Goal: Information Seeking & Learning: Understand process/instructions

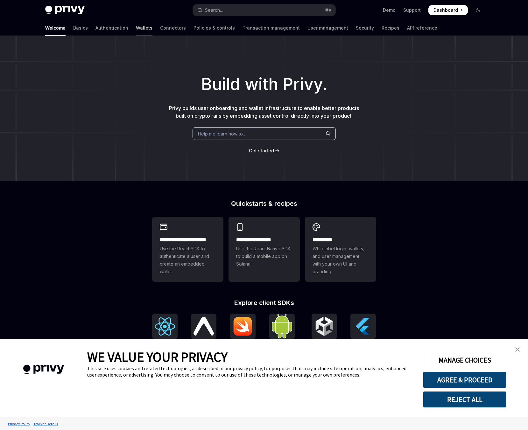
click at [136, 30] on link "Wallets" at bounding box center [144, 27] width 17 height 15
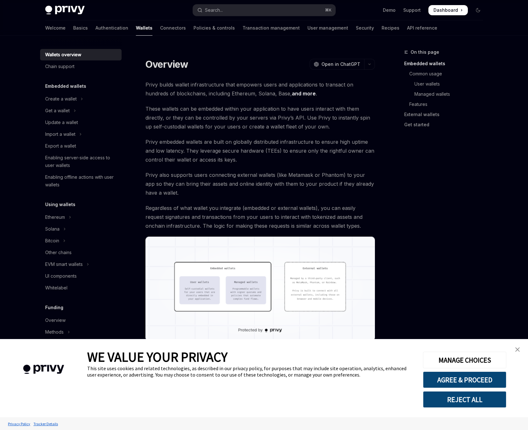
click at [307, 85] on span "Privy builds wallet infrastructure that empowers users and applications to tran…" at bounding box center [259, 89] width 229 height 18
drag, startPoint x: 307, startPoint y: 85, endPoint x: 292, endPoint y: 90, distance: 16.5
click at [305, 85] on span "Privy builds wallet infrastructure that empowers users and applications to tran…" at bounding box center [259, 89] width 229 height 18
click at [230, 96] on span "Privy builds wallet infrastructure that empowers users and applications to tran…" at bounding box center [259, 89] width 229 height 18
click at [252, 96] on span "Privy builds wallet infrastructure that empowers users and applications to tran…" at bounding box center [259, 89] width 229 height 18
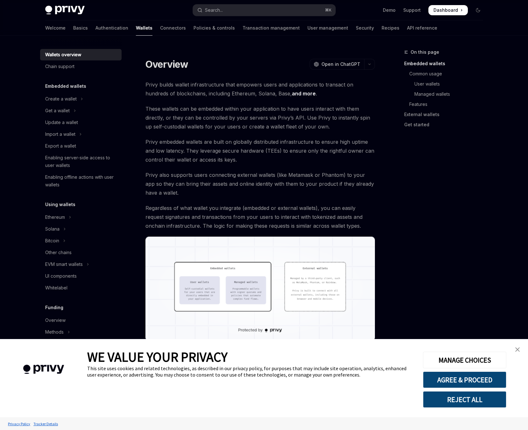
click at [203, 110] on span "These wallets can be embedded within your application to have users interact wi…" at bounding box center [259, 117] width 229 height 27
click at [237, 114] on span "These wallets can be embedded within your application to have users interact wi…" at bounding box center [259, 117] width 229 height 27
drag, startPoint x: 196, startPoint y: 107, endPoint x: 249, endPoint y: 109, distance: 52.5
click at [248, 109] on span "These wallets can be embedded within your application to have users interact wi…" at bounding box center [259, 117] width 229 height 27
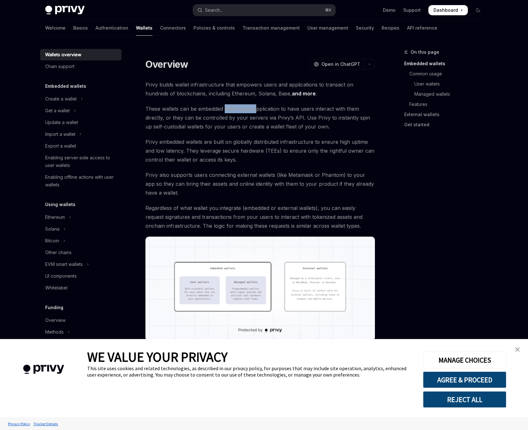
drag, startPoint x: 254, startPoint y: 110, endPoint x: 245, endPoint y: 105, distance: 10.5
click at [228, 107] on span "These wallets can be embedded within your application to have users interact wi…" at bounding box center [259, 117] width 229 height 27
drag, startPoint x: 278, startPoint y: 106, endPoint x: 297, endPoint y: 106, distance: 19.4
click at [297, 106] on span "These wallets can be embedded within your application to have users interact wi…" at bounding box center [259, 117] width 229 height 27
click at [224, 118] on span "These wallets can be embedded within your application to have users interact wi…" at bounding box center [259, 117] width 229 height 27
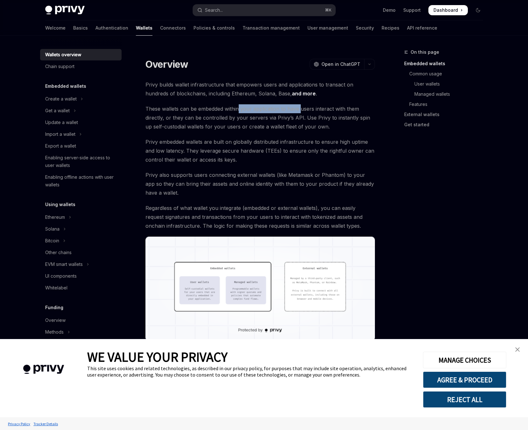
drag, startPoint x: 240, startPoint y: 109, endPoint x: 301, endPoint y: 107, distance: 61.4
click at [301, 107] on span "These wallets can be embedded within your application to have users interact wi…" at bounding box center [259, 117] width 229 height 27
click at [224, 119] on span "These wallets can be embedded within your application to have users interact wi…" at bounding box center [259, 117] width 229 height 27
drag, startPoint x: 241, startPoint y: 121, endPoint x: 315, endPoint y: 118, distance: 73.8
click at [296, 118] on span "These wallets can be embedded within your application to have users interact wi…" at bounding box center [259, 117] width 229 height 27
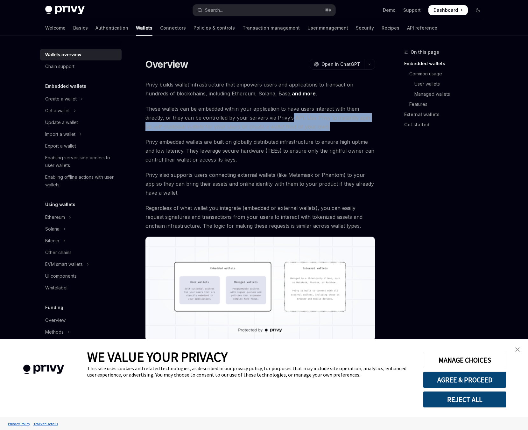
drag, startPoint x: 317, startPoint y: 129, endPoint x: 291, endPoint y: 122, distance: 26.7
click at [291, 122] on span "These wallets can be embedded within your application to have users interact wi…" at bounding box center [259, 117] width 229 height 27
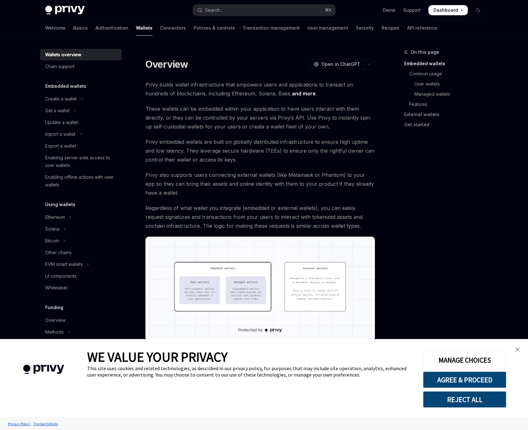
drag, startPoint x: 318, startPoint y: 126, endPoint x: 307, endPoint y: 124, distance: 11.0
click at [317, 126] on span "These wallets can be embedded within your application to have users interact wi…" at bounding box center [259, 117] width 229 height 27
drag, startPoint x: 316, startPoint y: 125, endPoint x: 252, endPoint y: 125, distance: 63.9
click at [252, 125] on span "These wallets can be embedded within your application to have users interact wi…" at bounding box center [259, 117] width 229 height 27
drag, startPoint x: 231, startPoint y: 135, endPoint x: 219, endPoint y: 136, distance: 11.8
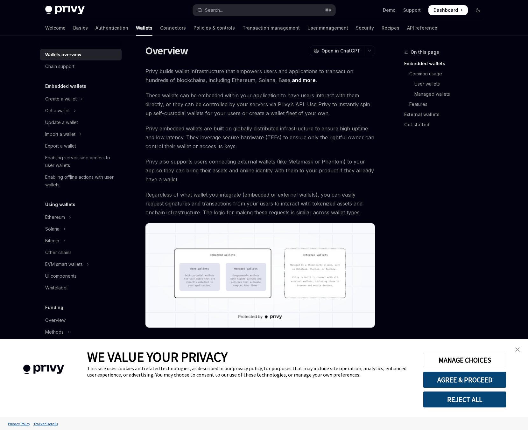
scroll to position [14, 0]
click at [176, 131] on span "Privy embedded wallets are built on globally distributed infrastructure to ensu…" at bounding box center [259, 137] width 229 height 27
click at [197, 129] on span "Privy embedded wallets are built on globally distributed infrastructure to ensu…" at bounding box center [259, 137] width 229 height 27
drag, startPoint x: 197, startPoint y: 129, endPoint x: 205, endPoint y: 129, distance: 8.3
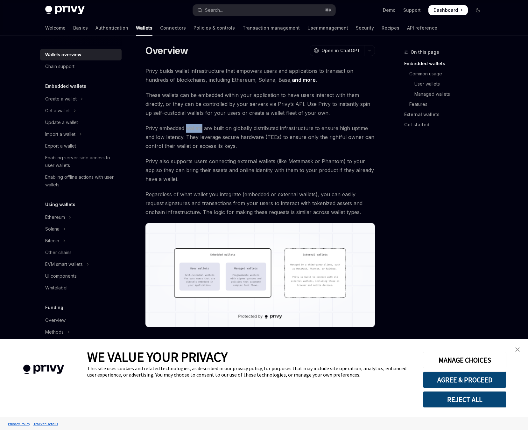
click at [197, 129] on span "Privy embedded wallets are built on globally distributed infrastructure to ensu…" at bounding box center [259, 137] width 229 height 27
click at [244, 129] on span "Privy embedded wallets are built on globally distributed infrastructure to ensu…" at bounding box center [259, 137] width 229 height 27
drag, startPoint x: 221, startPoint y: 144, endPoint x: 217, endPoint y: 143, distance: 4.5
click at [217, 143] on span "Privy embedded wallets are built on globally distributed infrastructure to ensu…" at bounding box center [259, 137] width 229 height 27
click at [248, 146] on span "Privy embedded wallets are built on globally distributed infrastructure to ensu…" at bounding box center [259, 137] width 229 height 27
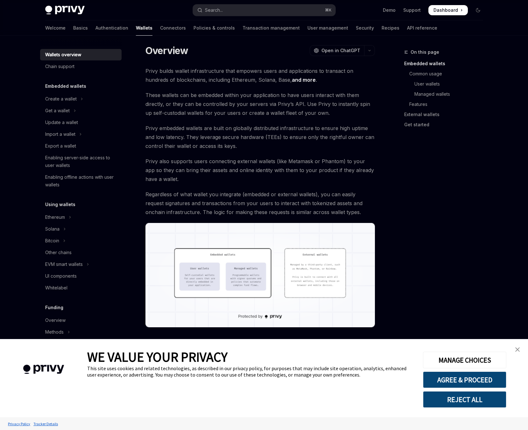
click at [249, 139] on span "Privy embedded wallets are built on globally distributed infrastructure to ensu…" at bounding box center [259, 137] width 229 height 27
click at [246, 145] on span "Privy embedded wallets are built on globally distributed infrastructure to ensu…" at bounding box center [259, 137] width 229 height 27
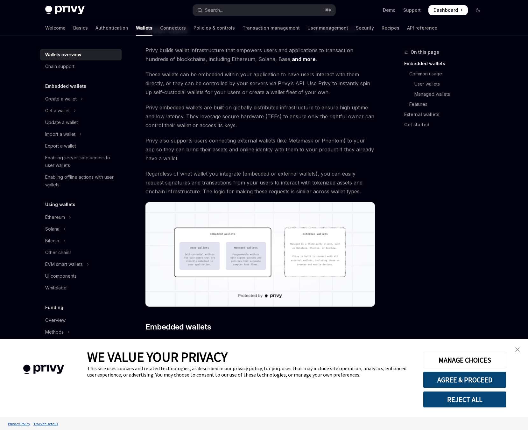
scroll to position [24, 0]
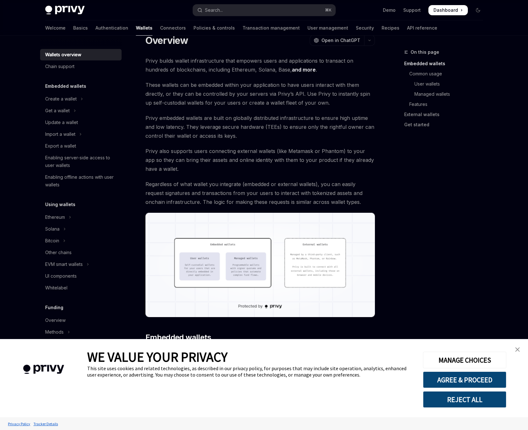
click at [519, 350] on link "close banner" at bounding box center [517, 349] width 13 height 13
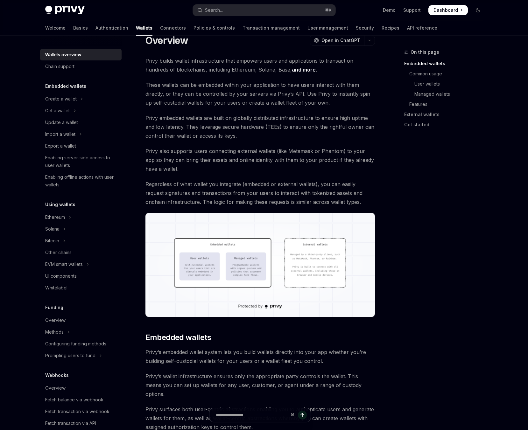
drag, startPoint x: 422, startPoint y: 309, endPoint x: 405, endPoint y: 292, distance: 23.8
click at [418, 304] on div "On this page Embedded wallets Common usage User wallets Managed wallets Feature…" at bounding box center [439, 239] width 97 height 382
drag, startPoint x: 405, startPoint y: 292, endPoint x: 383, endPoint y: 273, distance: 28.4
click at [393, 284] on div "On this page Embedded wallets Common usage User wallets Managed wallets Feature…" at bounding box center [439, 239] width 97 height 382
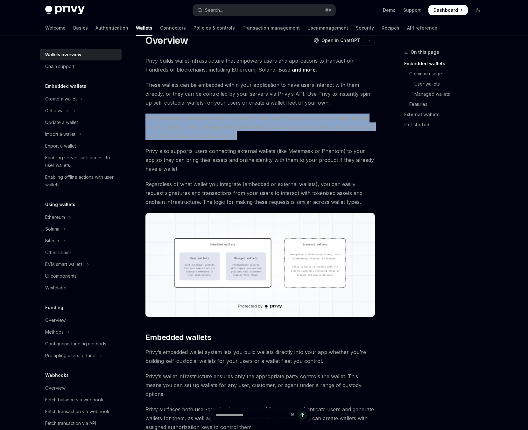
drag, startPoint x: 250, startPoint y: 132, endPoint x: 147, endPoint y: 115, distance: 105.0
click at [146, 115] on span "Privy embedded wallets are built on globally distributed infrastructure to ensu…" at bounding box center [259, 127] width 229 height 27
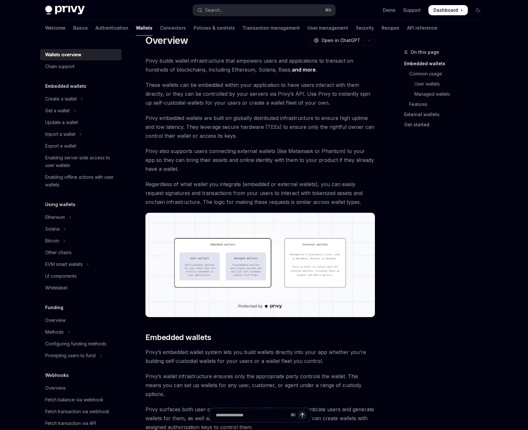
drag, startPoint x: 250, startPoint y: 135, endPoint x: 243, endPoint y: 135, distance: 7.3
click at [250, 135] on span "Privy embedded wallets are built on globally distributed infrastructure to ensu…" at bounding box center [259, 127] width 229 height 27
click at [231, 135] on span "Privy embedded wallets are built on globally distributed infrastructure to ensu…" at bounding box center [259, 127] width 229 height 27
drag, startPoint x: 231, startPoint y: 135, endPoint x: 241, endPoint y: 139, distance: 11.2
click at [231, 135] on span "Privy embedded wallets are built on globally distributed infrastructure to ensu…" at bounding box center [259, 127] width 229 height 27
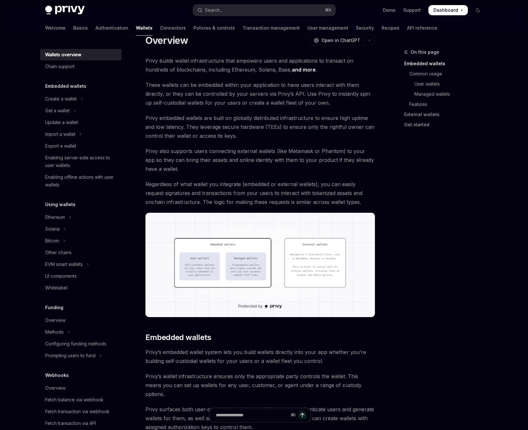
click at [244, 138] on span "Privy embedded wallets are built on globally distributed infrastructure to ensu…" at bounding box center [259, 127] width 229 height 27
drag, startPoint x: 245, startPoint y: 129, endPoint x: 237, endPoint y: 128, distance: 8.6
click at [245, 129] on span "Privy embedded wallets are built on globally distributed infrastructure to ensu…" at bounding box center [259, 127] width 229 height 27
drag, startPoint x: 240, startPoint y: 140, endPoint x: 214, endPoint y: 134, distance: 26.1
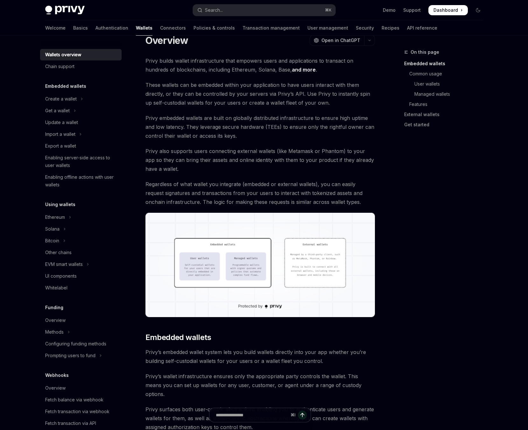
click at [169, 126] on span "Privy embedded wallets are built on globally distributed infrastructure to ensu…" at bounding box center [259, 127] width 229 height 27
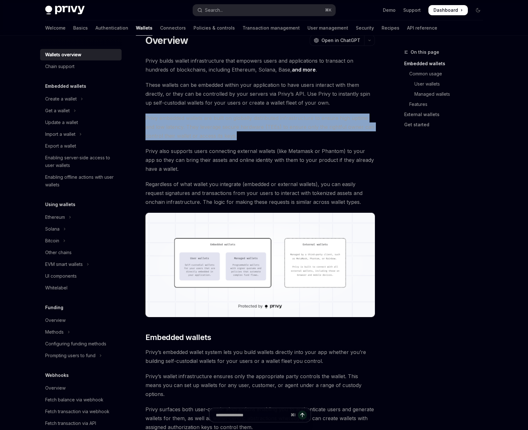
drag, startPoint x: 145, startPoint y: 118, endPoint x: 249, endPoint y: 135, distance: 105.1
click at [249, 135] on span "Privy embedded wallets are built on globally distributed infrastructure to ensu…" at bounding box center [259, 127] width 229 height 27
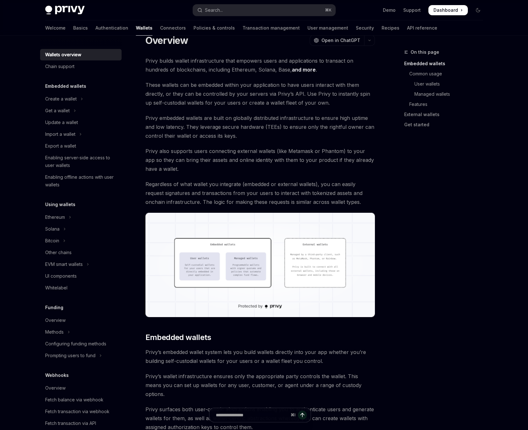
drag, startPoint x: 248, startPoint y: 135, endPoint x: 225, endPoint y: 130, distance: 23.1
click at [247, 135] on span "Privy embedded wallets are built on globally distributed infrastructure to ensu…" at bounding box center [259, 127] width 229 height 27
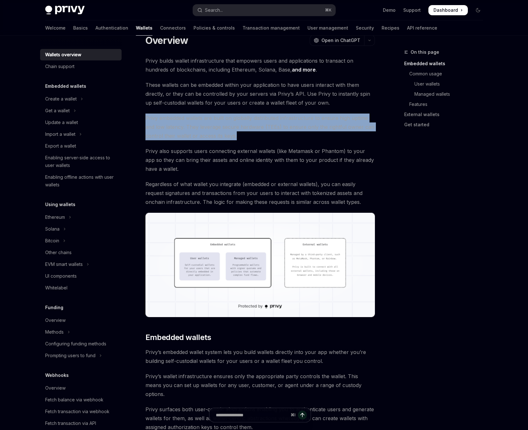
drag, startPoint x: 169, startPoint y: 125, endPoint x: 239, endPoint y: 136, distance: 70.9
click at [239, 136] on span "Privy embedded wallets are built on globally distributed infrastructure to ensu…" at bounding box center [259, 127] width 229 height 27
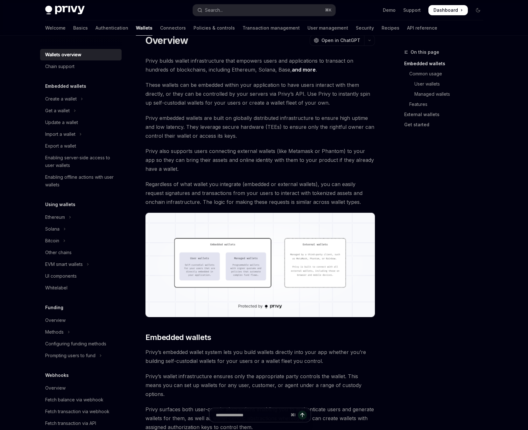
click at [239, 136] on span "Privy embedded wallets are built on globally distributed infrastructure to ensu…" at bounding box center [259, 127] width 229 height 27
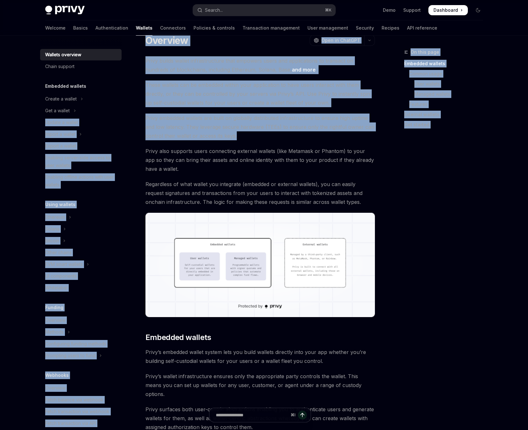
drag, startPoint x: 175, startPoint y: 124, endPoint x: 121, endPoint y: 116, distance: 54.3
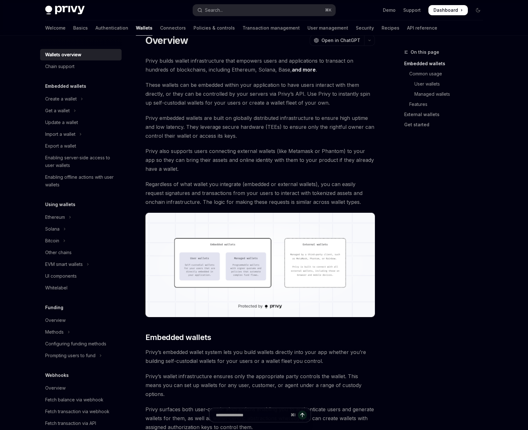
click at [183, 123] on span "Privy embedded wallets are built on globally distributed infrastructure to ensu…" at bounding box center [259, 127] width 229 height 27
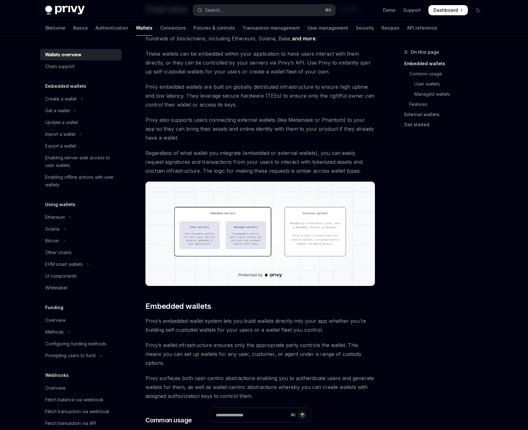
scroll to position [63, 0]
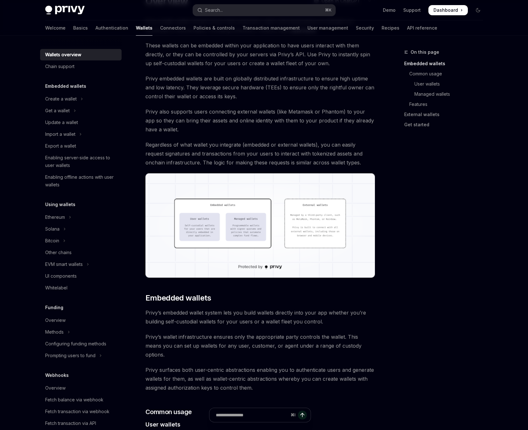
click at [288, 323] on span "Privy’s embedded wallet system lets you build wallets directly into your app wh…" at bounding box center [259, 317] width 229 height 18
drag, startPoint x: 288, startPoint y: 323, endPoint x: 280, endPoint y: 323, distance: 7.6
click at [286, 323] on span "Privy’s embedded wallet system lets you build wallets directly into your app wh…" at bounding box center [259, 317] width 229 height 18
click at [268, 323] on span "Privy’s embedded wallet system lets you build wallets directly into your app wh…" at bounding box center [259, 317] width 229 height 18
click at [249, 347] on span "Privy’s wallet infrastructure ensures only the appropriate party controls the w…" at bounding box center [259, 345] width 229 height 27
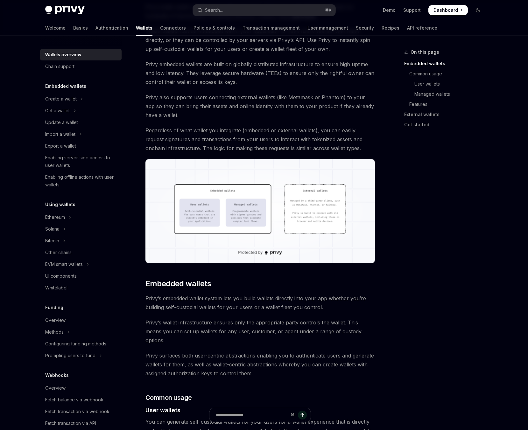
scroll to position [79, 0]
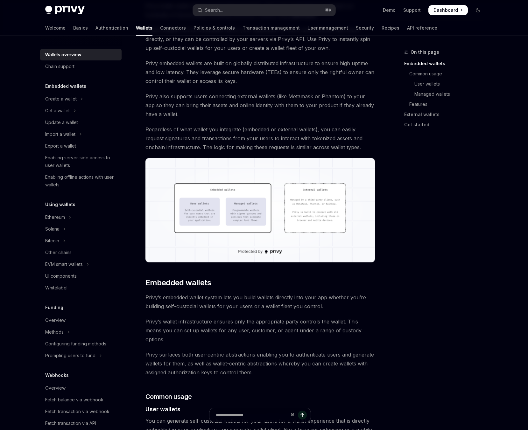
click at [247, 365] on span "Privy surfaces both user-centric abstractions enabling you to authenticate user…" at bounding box center [259, 363] width 229 height 27
click at [256, 356] on span "Privy surfaces both user-centric abstractions enabling you to authenticate user…" at bounding box center [259, 363] width 229 height 27
click at [255, 362] on span "Privy surfaces both user-centric abstractions enabling you to authenticate user…" at bounding box center [259, 363] width 229 height 27
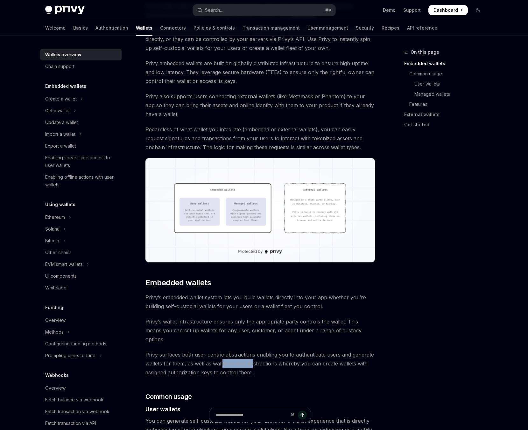
drag, startPoint x: 251, startPoint y: 358, endPoint x: 222, endPoint y: 350, distance: 30.3
click at [222, 350] on span "Privy surfaces both user-centric abstractions enabling you to authenticate user…" at bounding box center [259, 363] width 229 height 27
click at [253, 363] on span "Privy surfaces both user-centric abstractions enabling you to authenticate user…" at bounding box center [259, 363] width 229 height 27
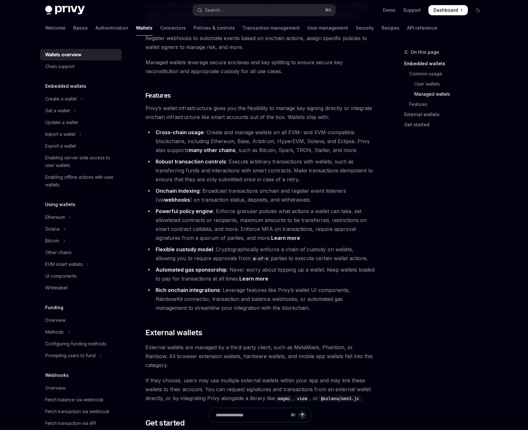
scroll to position [676, 0]
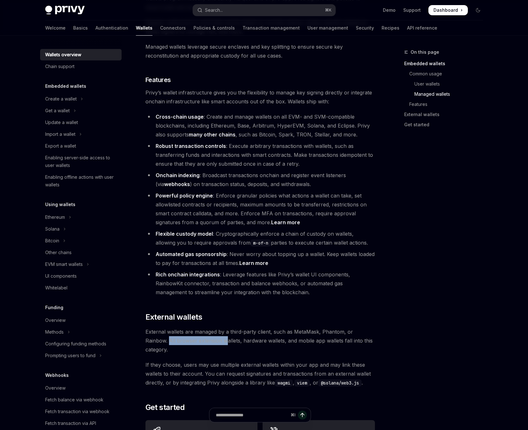
drag, startPoint x: 147, startPoint y: 314, endPoint x: 207, endPoint y: 316, distance: 60.5
click at [204, 327] on span "External wallets are managed by a third-party client, such as MetaMask, Phantom…" at bounding box center [259, 340] width 229 height 27
click at [208, 327] on span "External wallets are managed by a third-party client, such as MetaMask, Phantom…" at bounding box center [259, 340] width 229 height 27
click at [251, 360] on span "If they choose, users may use multiple external wallets within your app and may…" at bounding box center [259, 373] width 229 height 27
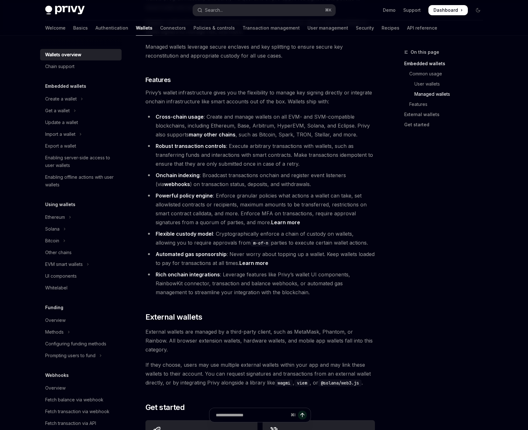
click at [224, 360] on span "If they choose, users may use multiple external wallets within your app and may…" at bounding box center [259, 373] width 229 height 27
click at [190, 360] on span "If they choose, users may use multiple external wallets within your app and may…" at bounding box center [259, 373] width 229 height 27
drag, startPoint x: 190, startPoint y: 347, endPoint x: 209, endPoint y: 346, distance: 19.4
click at [194, 360] on span "If they choose, users may use multiple external wallets within your app and may…" at bounding box center [259, 373] width 229 height 27
click at [217, 360] on span "If they choose, users may use multiple external wallets within your app and may…" at bounding box center [259, 373] width 229 height 27
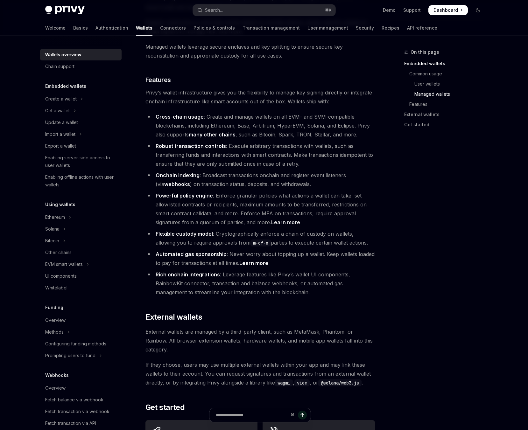
click at [227, 360] on span "If they choose, users may use multiple external wallets within your app and may…" at bounding box center [259, 373] width 229 height 27
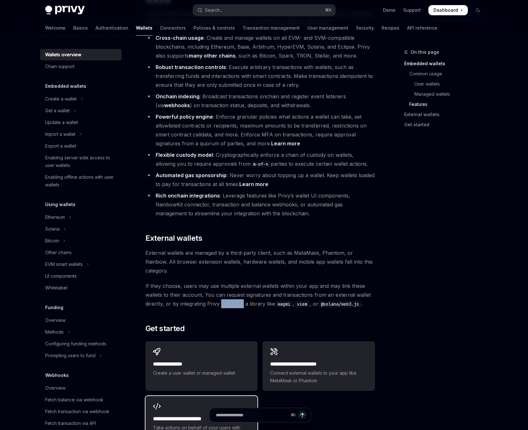
scroll to position [787, 0]
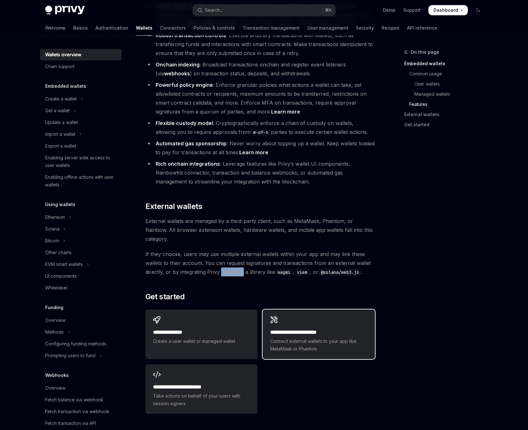
click at [279, 337] on span "Connect external wallets to your app like MetaMask or Phantom" at bounding box center [318, 344] width 97 height 15
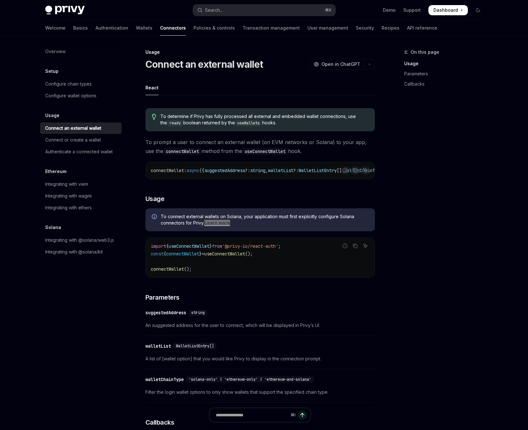
type textarea "*"
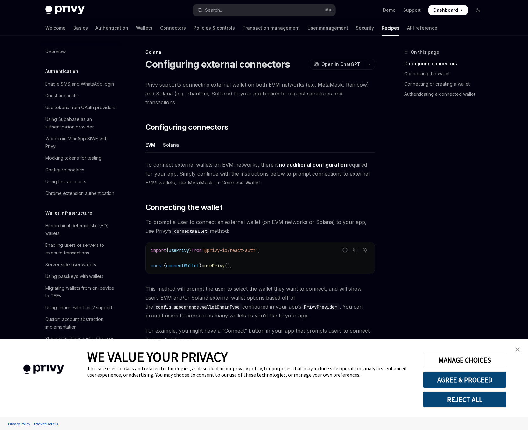
scroll to position [887, 0]
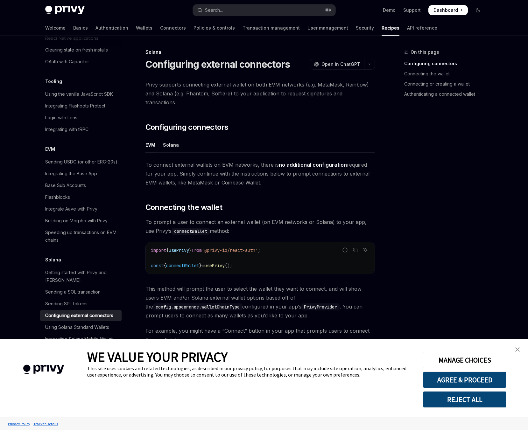
click at [175, 137] on div "Solana" at bounding box center [171, 144] width 16 height 15
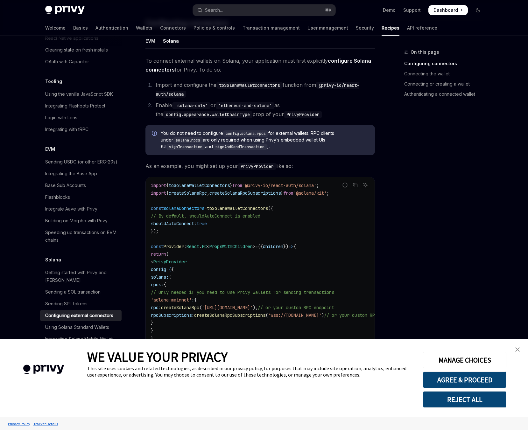
scroll to position [108, 0]
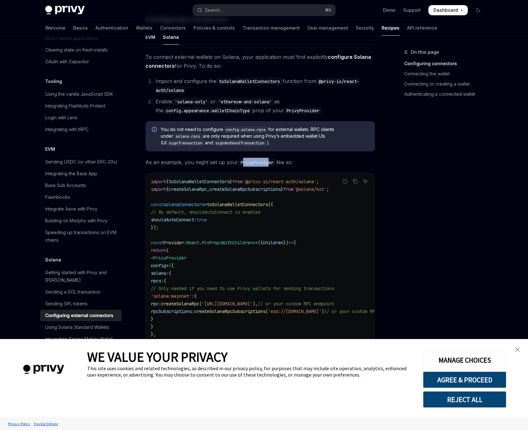
drag, startPoint x: 251, startPoint y: 155, endPoint x: 270, endPoint y: 155, distance: 19.4
click at [270, 159] on code "PrivyProvider" at bounding box center [257, 162] width 38 height 7
click at [221, 159] on div "To connect external wallets on Solana, your application must first explicitly c…" at bounding box center [259, 273] width 229 height 442
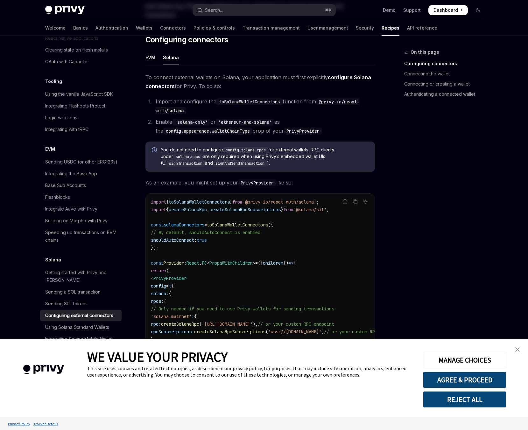
scroll to position [0, 0]
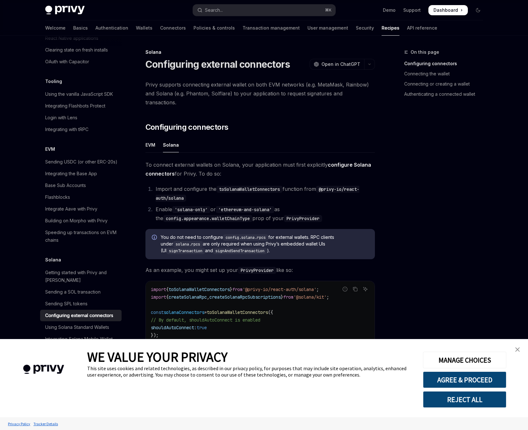
click at [515, 353] on link "close banner" at bounding box center [517, 349] width 13 height 13
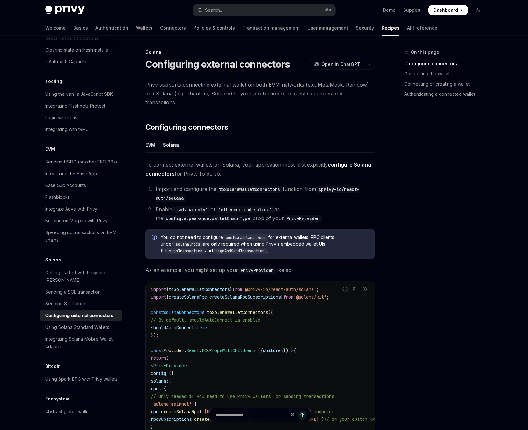
drag, startPoint x: 422, startPoint y: 307, endPoint x: 415, endPoint y: 303, distance: 8.3
click at [421, 307] on div "On this page Configuring connectors Connecting the wallet Connecting or creatin…" at bounding box center [439, 239] width 97 height 382
drag, startPoint x: 405, startPoint y: 283, endPoint x: 404, endPoint y: 278, distance: 5.1
click at [405, 283] on div "On this page Configuring connectors Connecting the wallet Connecting or creatin…" at bounding box center [439, 239] width 97 height 382
click at [227, 292] on code "import { toSolanaWalletConnectors } from '@privy-io/react-auth/solana' ; import…" at bounding box center [283, 423] width 265 height 275
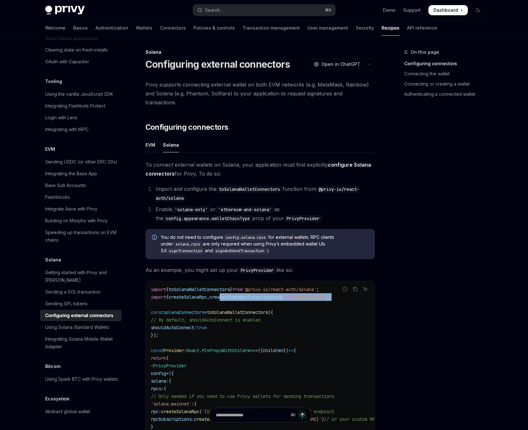
scroll to position [1, 0]
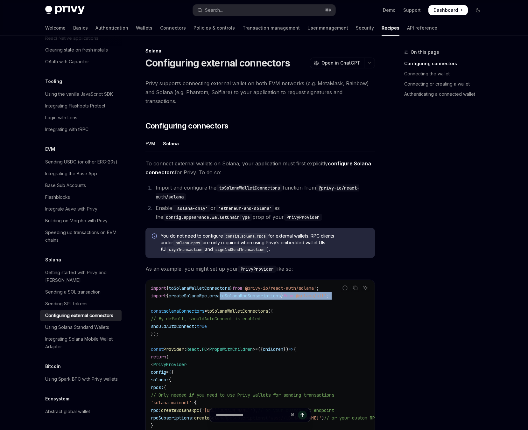
click at [229, 292] on code "import { toSolanaWalletConnectors } from '@privy-io/react-auth/solana' ; import…" at bounding box center [283, 421] width 265 height 275
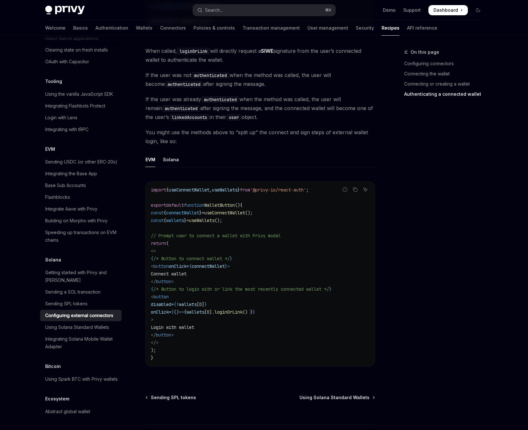
scroll to position [1490, 0]
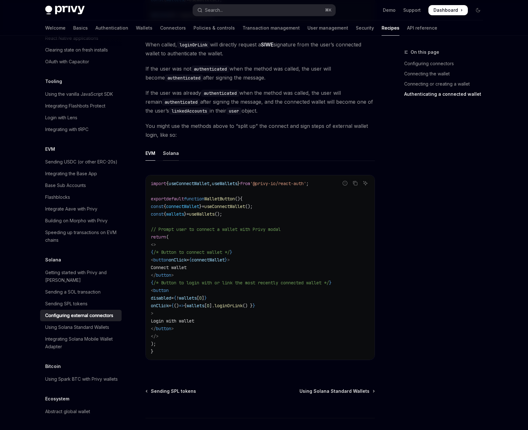
click at [172, 149] on div "Solana" at bounding box center [171, 153] width 16 height 15
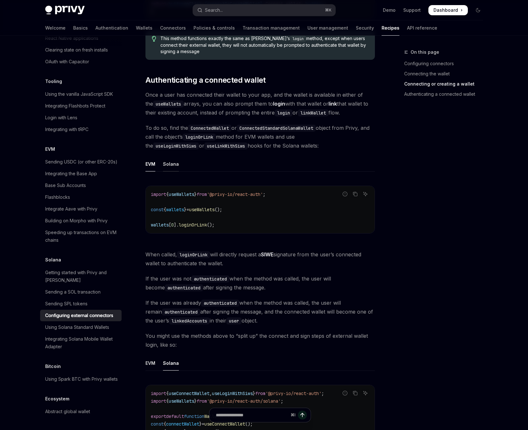
click at [165, 156] on div "Solana" at bounding box center [171, 163] width 16 height 15
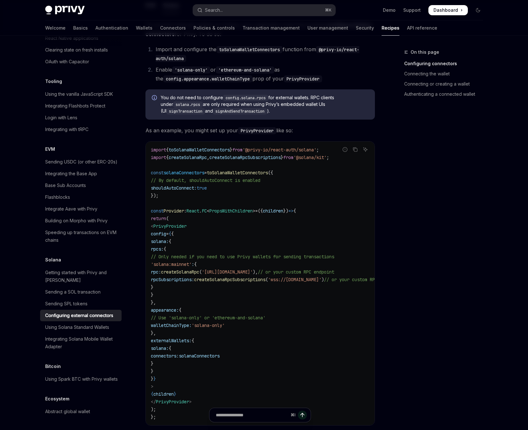
scroll to position [151, 0]
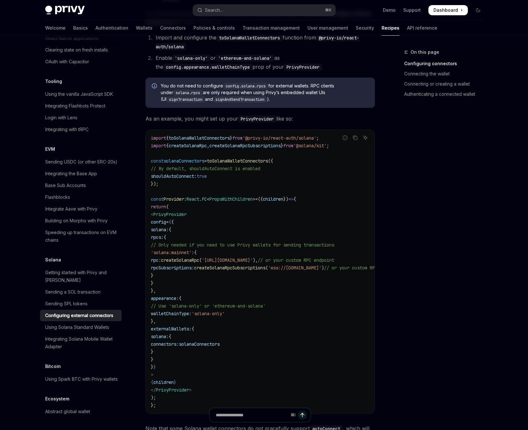
type textarea "*"
